Goal: Task Accomplishment & Management: Use online tool/utility

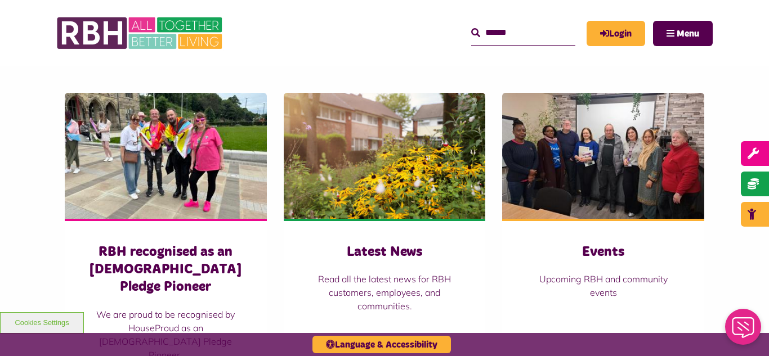
scroll to position [766, 0]
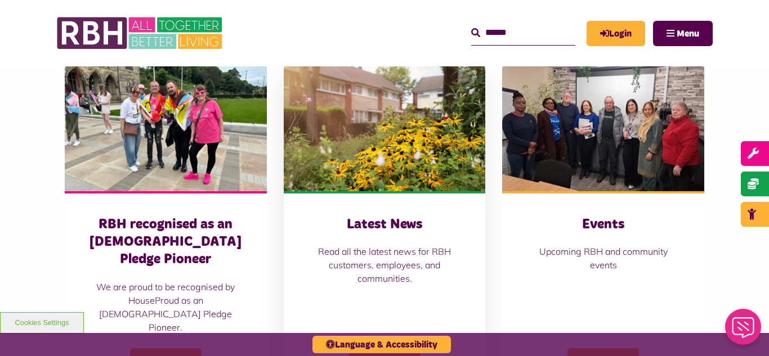
click at [363, 133] on img at bounding box center [385, 128] width 202 height 126
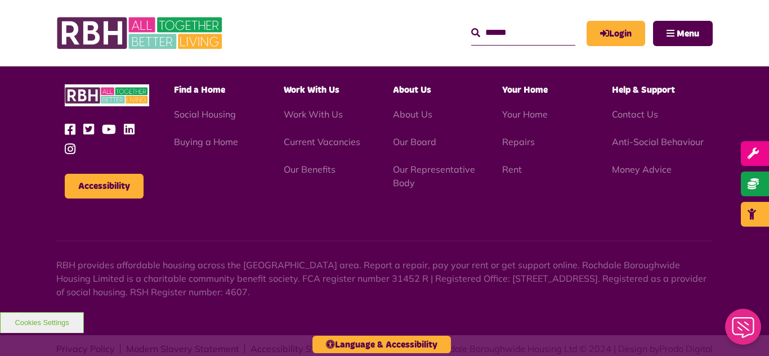
scroll to position [1225, 0]
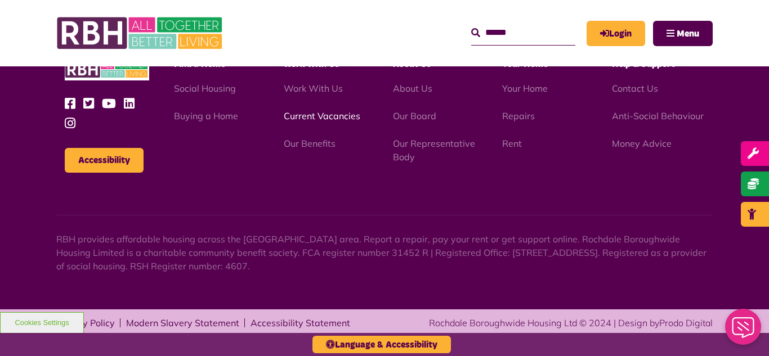
click at [324, 120] on link "Current Vacancies" at bounding box center [322, 115] width 77 height 11
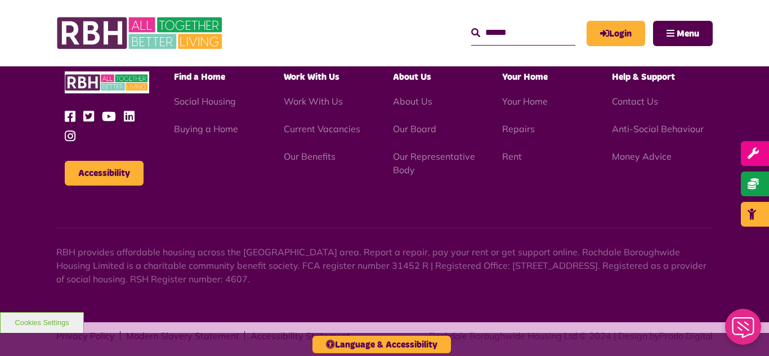
scroll to position [1323, 0]
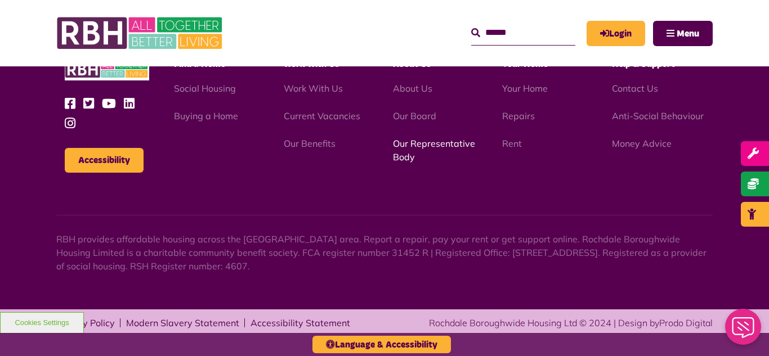
click at [441, 144] on link "Our Representative Body" at bounding box center [434, 150] width 82 height 25
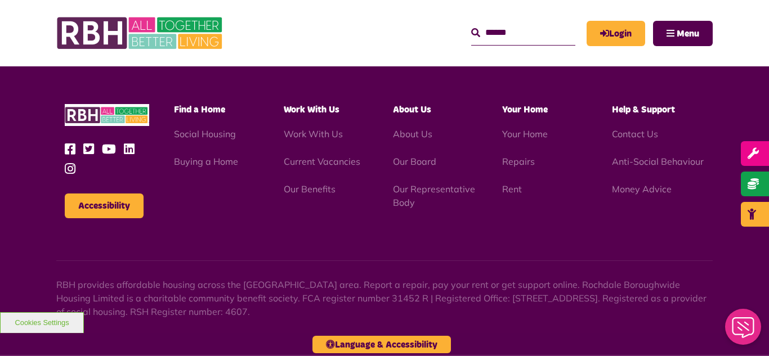
scroll to position [3268, 0]
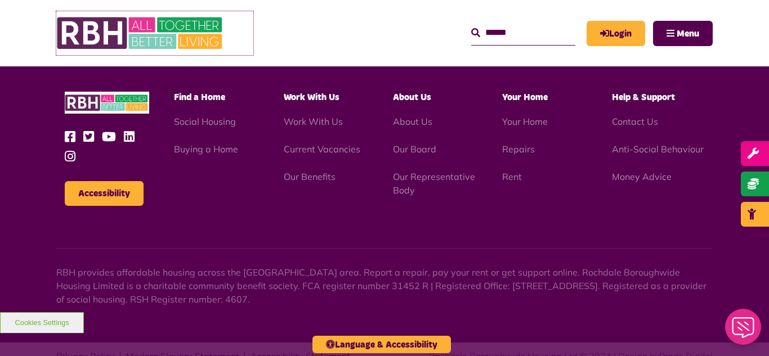
click at [129, 34] on img at bounding box center [140, 33] width 169 height 44
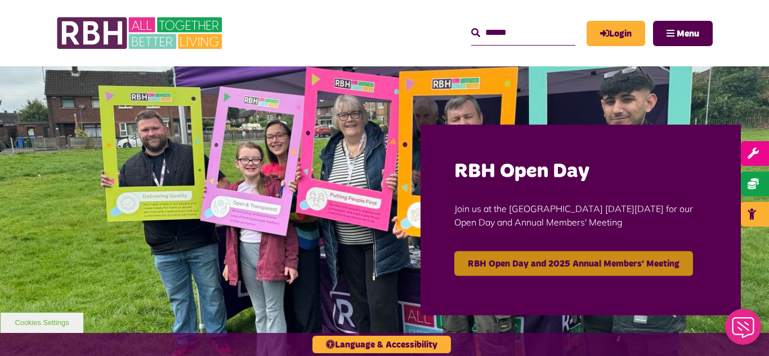
click at [570, 268] on link "RBH Open Day and 2025 Annual Members' Meeting" at bounding box center [573, 263] width 239 height 25
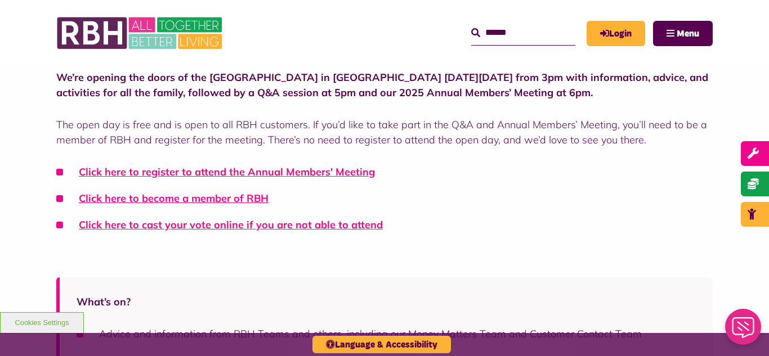
scroll to position [338, 0]
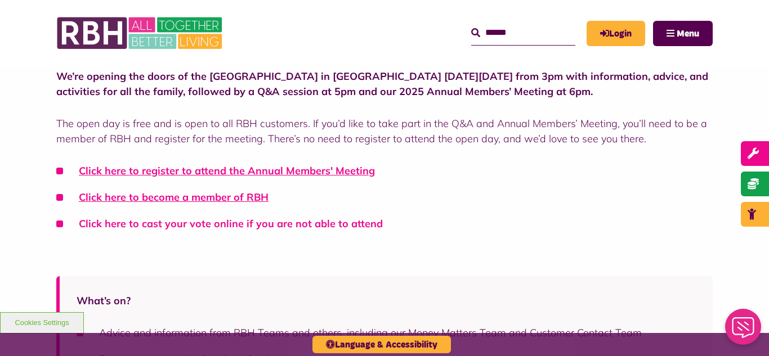
click at [221, 225] on link "Click here to cast your vote online if you are not able to attend" at bounding box center [231, 223] width 304 height 13
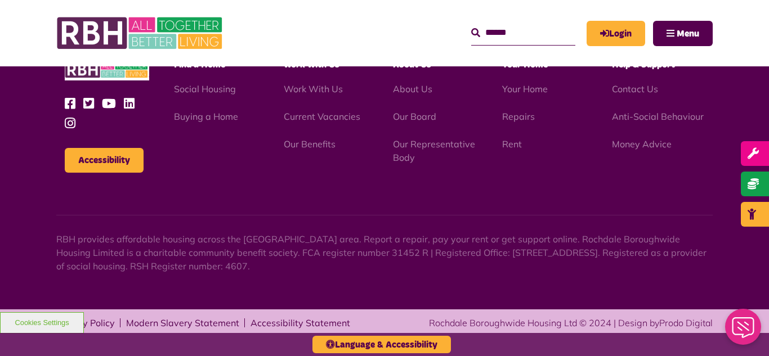
scroll to position [1248, 0]
